Goal: Check status: Check status

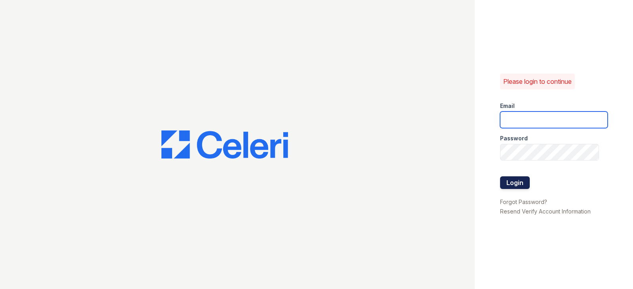
type input "[EMAIL_ADDRESS][DOMAIN_NAME]"
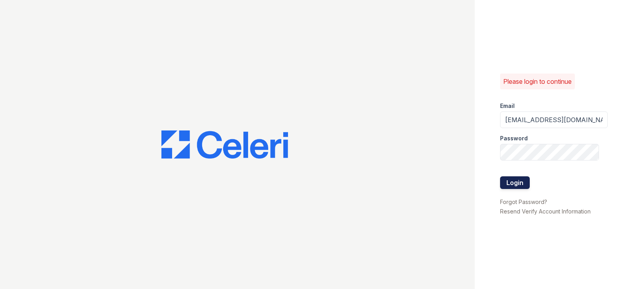
click at [502, 186] on button "Login" at bounding box center [515, 182] width 30 height 13
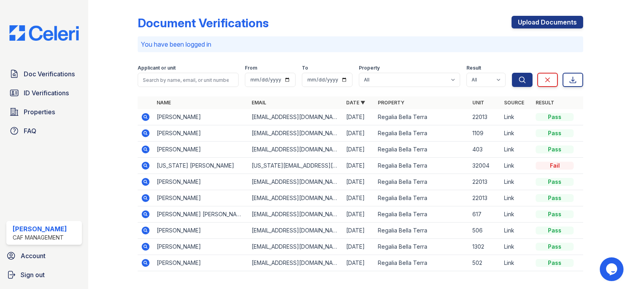
click at [146, 131] on icon at bounding box center [146, 133] width 8 height 8
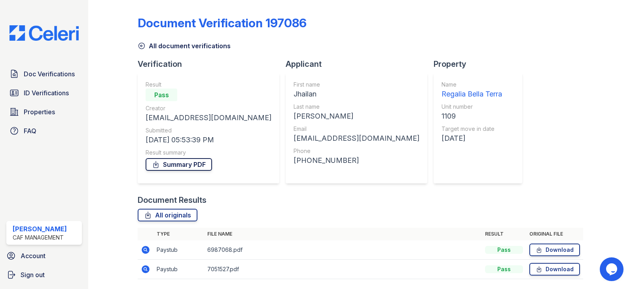
click at [183, 167] on link "Summary PDF" at bounding box center [179, 164] width 66 height 13
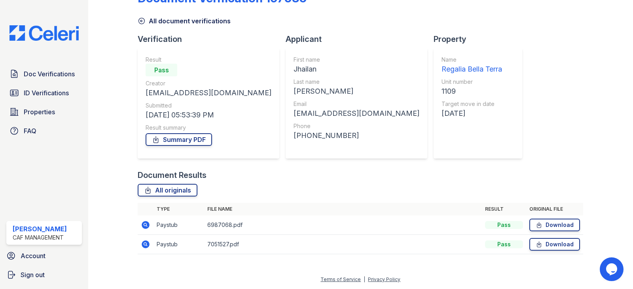
click at [142, 221] on icon at bounding box center [145, 224] width 9 height 9
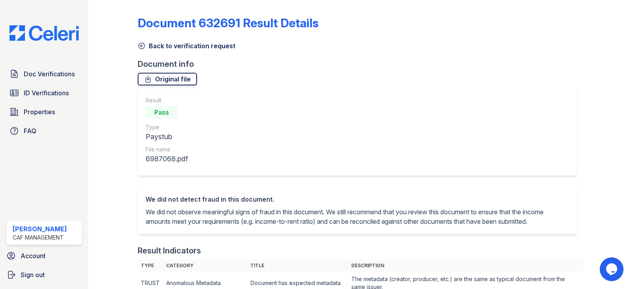
click at [148, 82] on icon at bounding box center [148, 79] width 4 height 6
